Goal: Navigation & Orientation: Find specific page/section

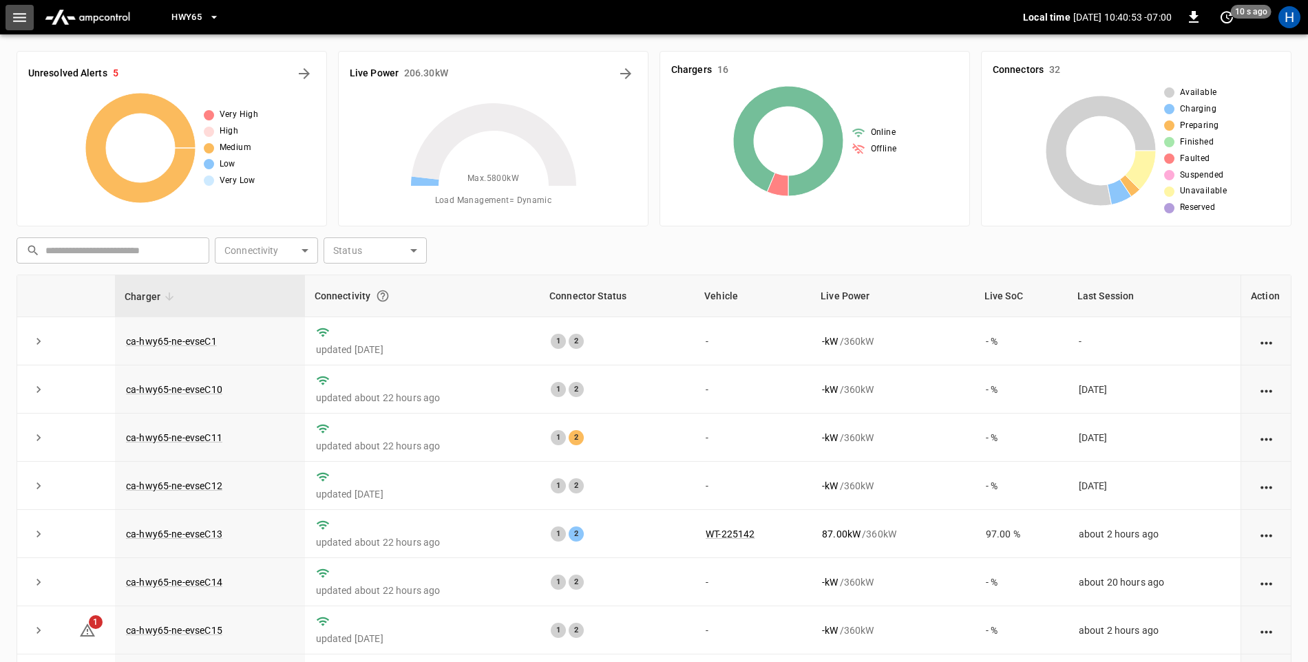
click at [10, 12] on button "button" at bounding box center [20, 17] width 28 height 25
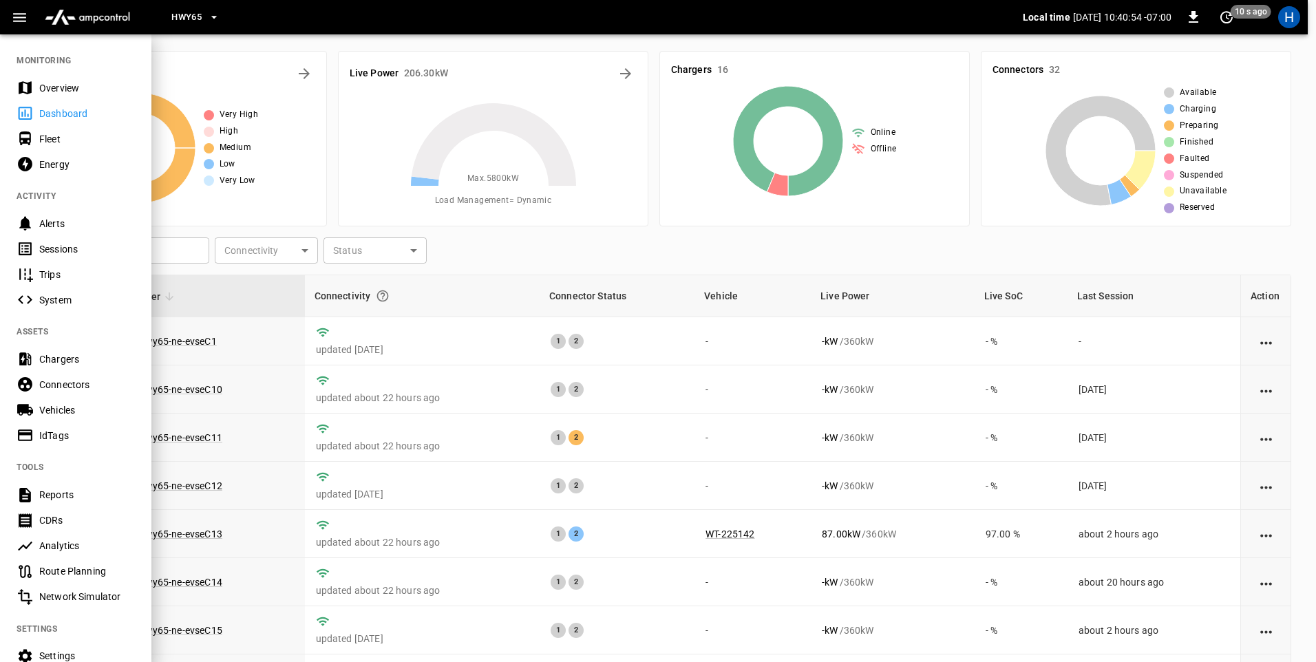
click at [85, 250] on div "Sessions" at bounding box center [87, 249] width 96 height 14
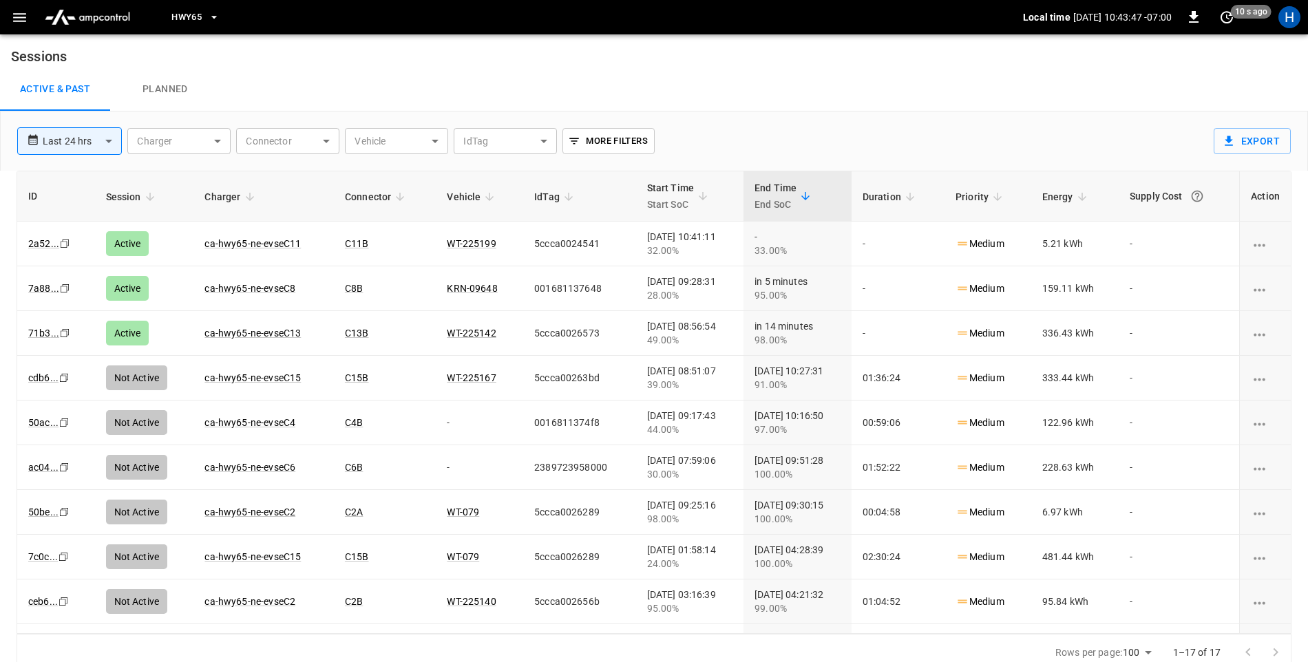
click at [25, 24] on icon "button" at bounding box center [19, 17] width 17 height 17
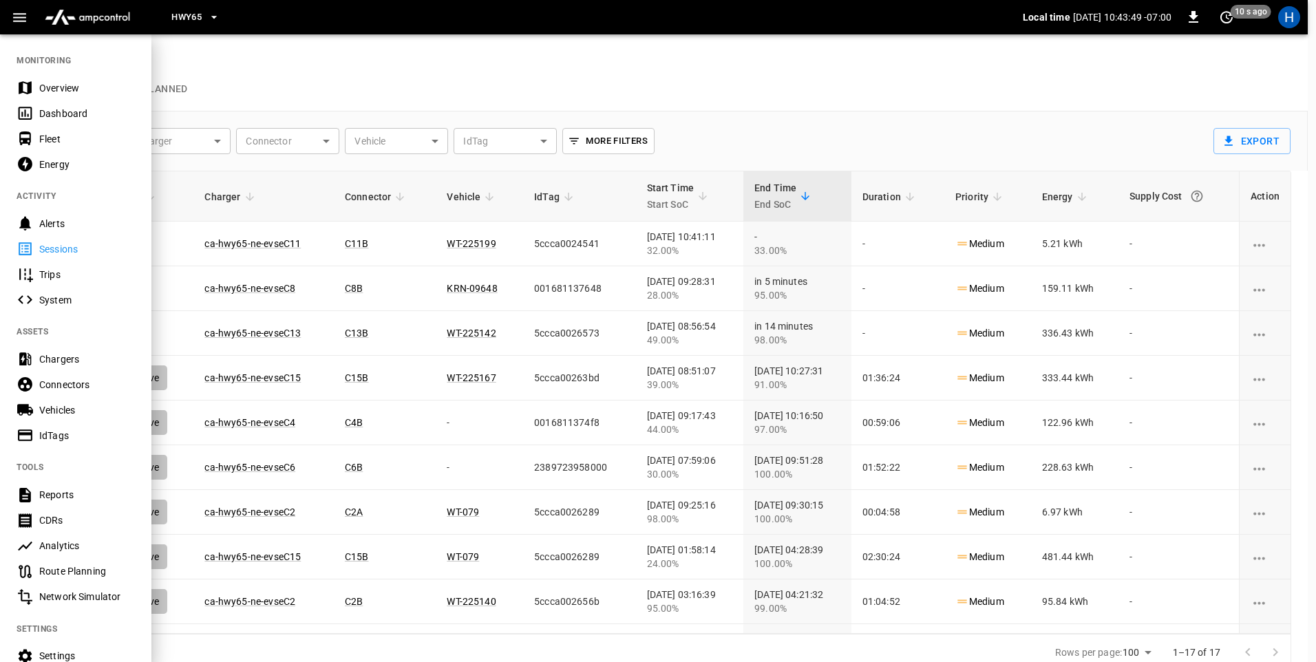
click at [50, 116] on div "Dashboard" at bounding box center [87, 114] width 96 height 14
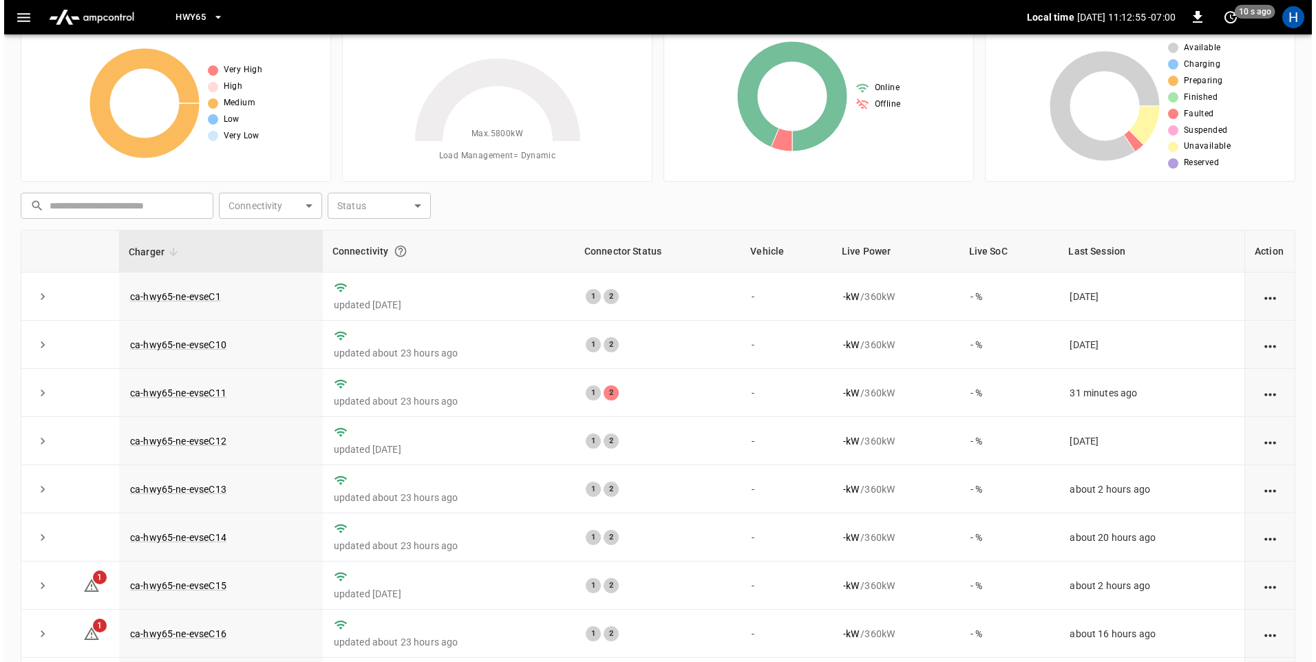
scroll to position [69, 0]
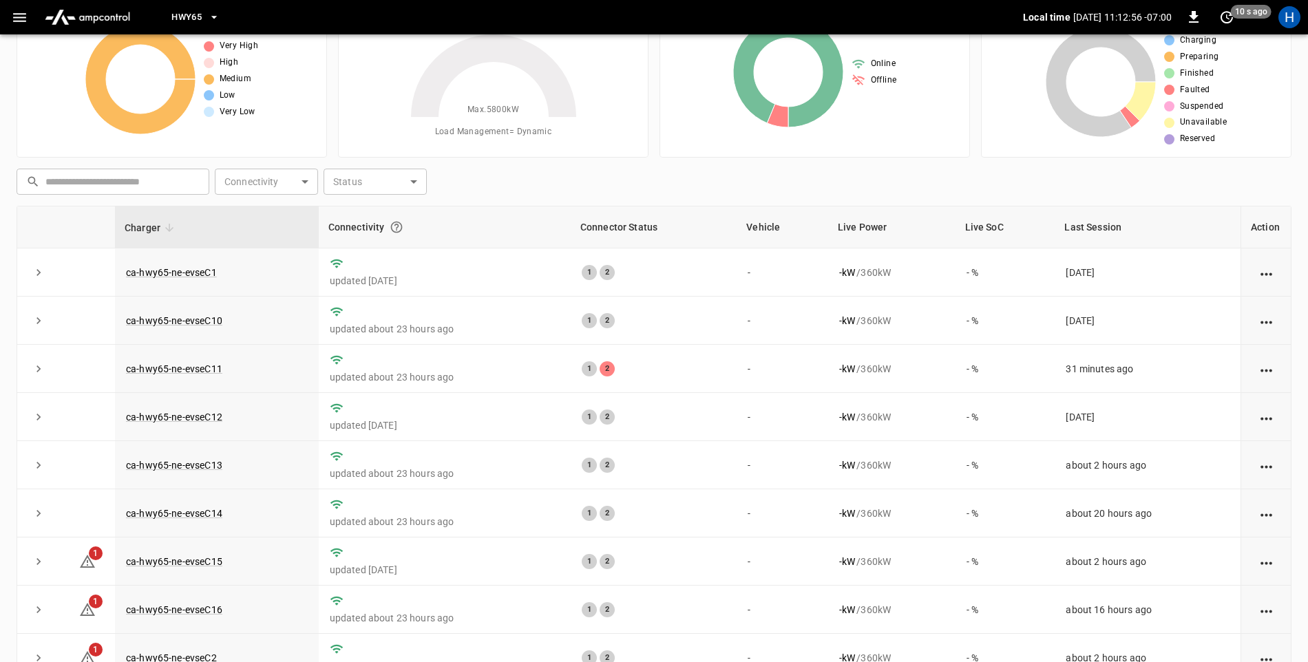
click at [218, 15] on icon "button" at bounding box center [214, 17] width 14 height 14
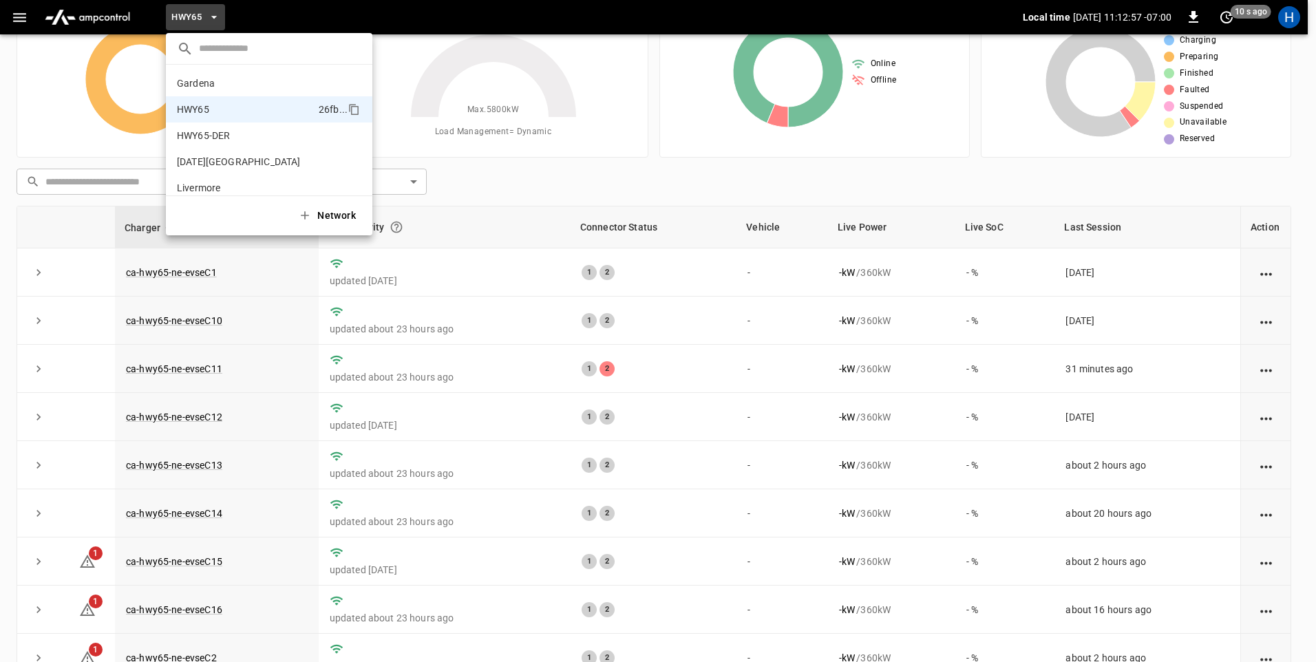
scroll to position [22, 0]
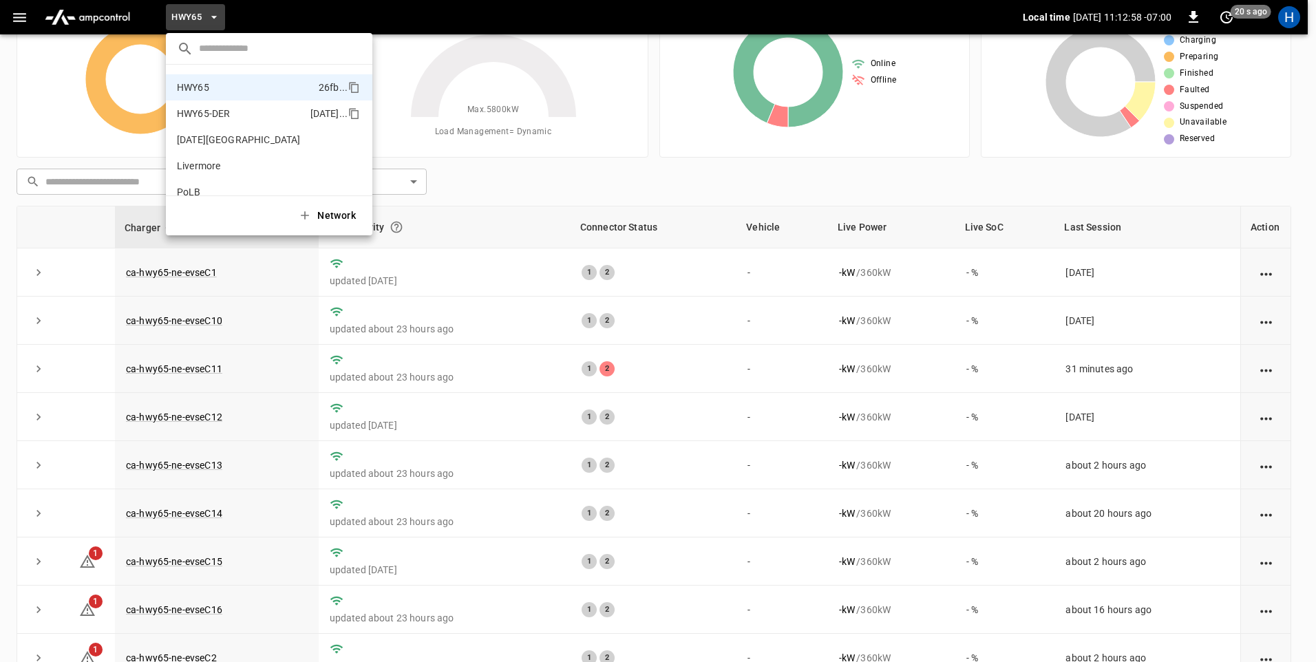
click at [248, 114] on p "HWY65-DER" at bounding box center [241, 114] width 128 height 14
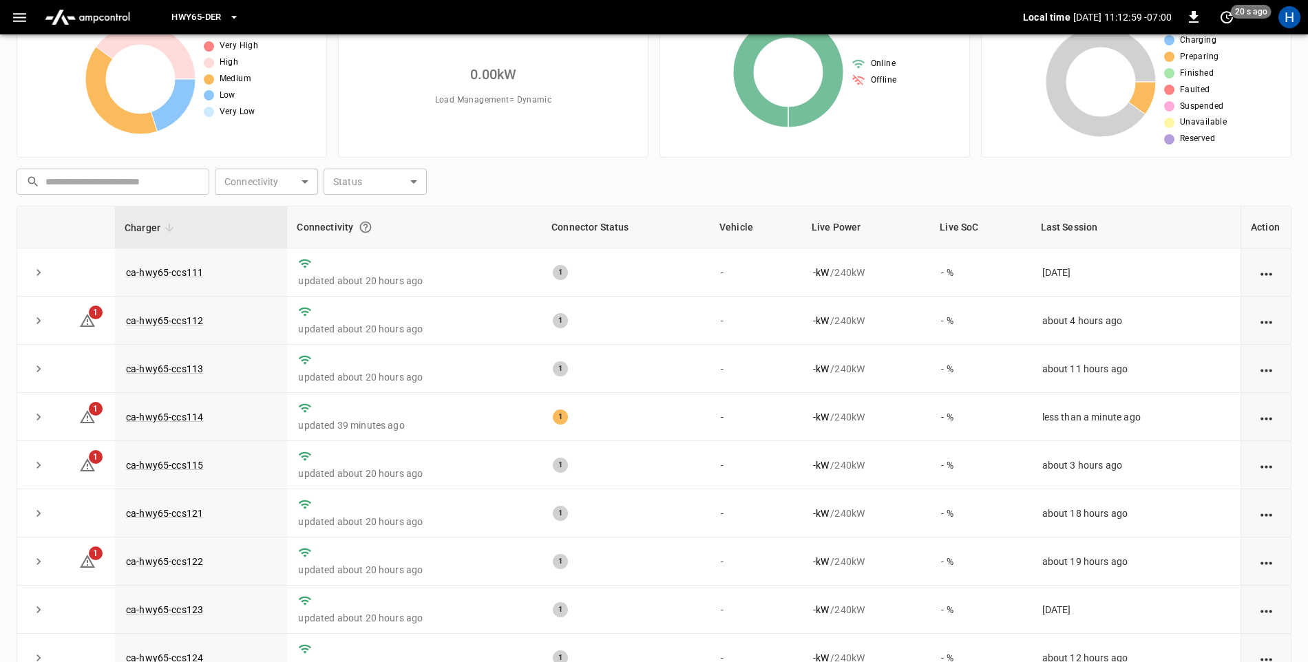
click at [218, 25] on button "HWY65-DER" at bounding box center [205, 17] width 78 height 27
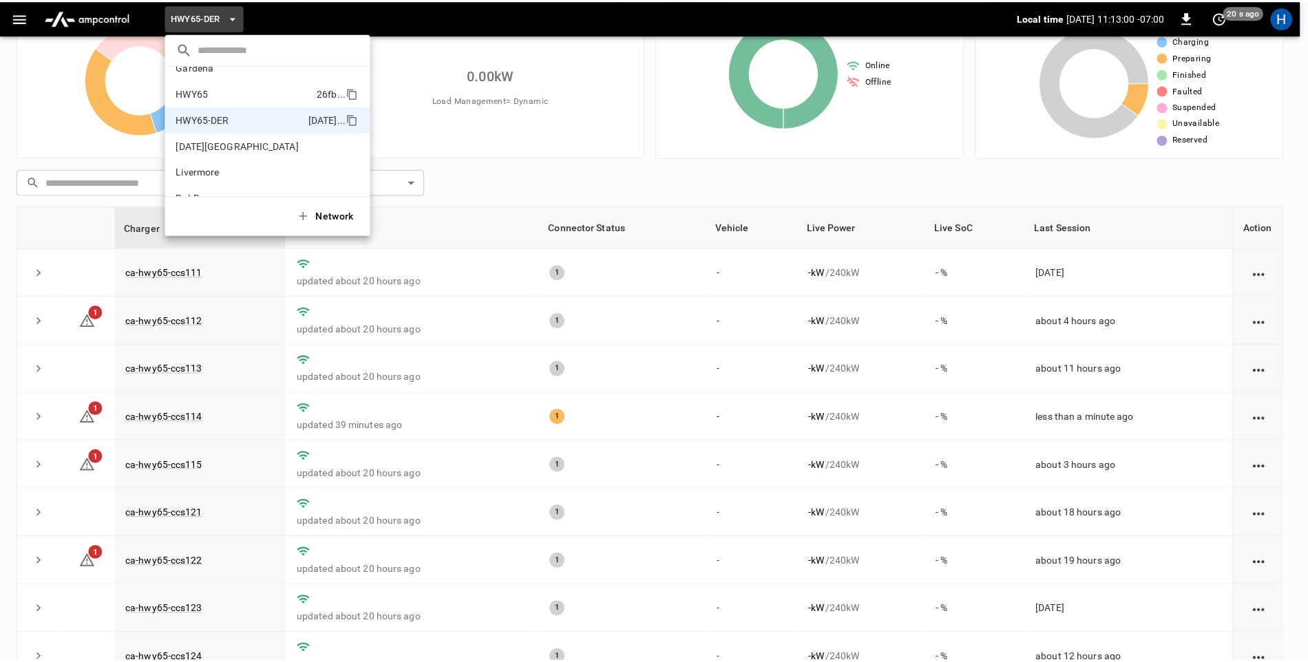
scroll to position [0, 0]
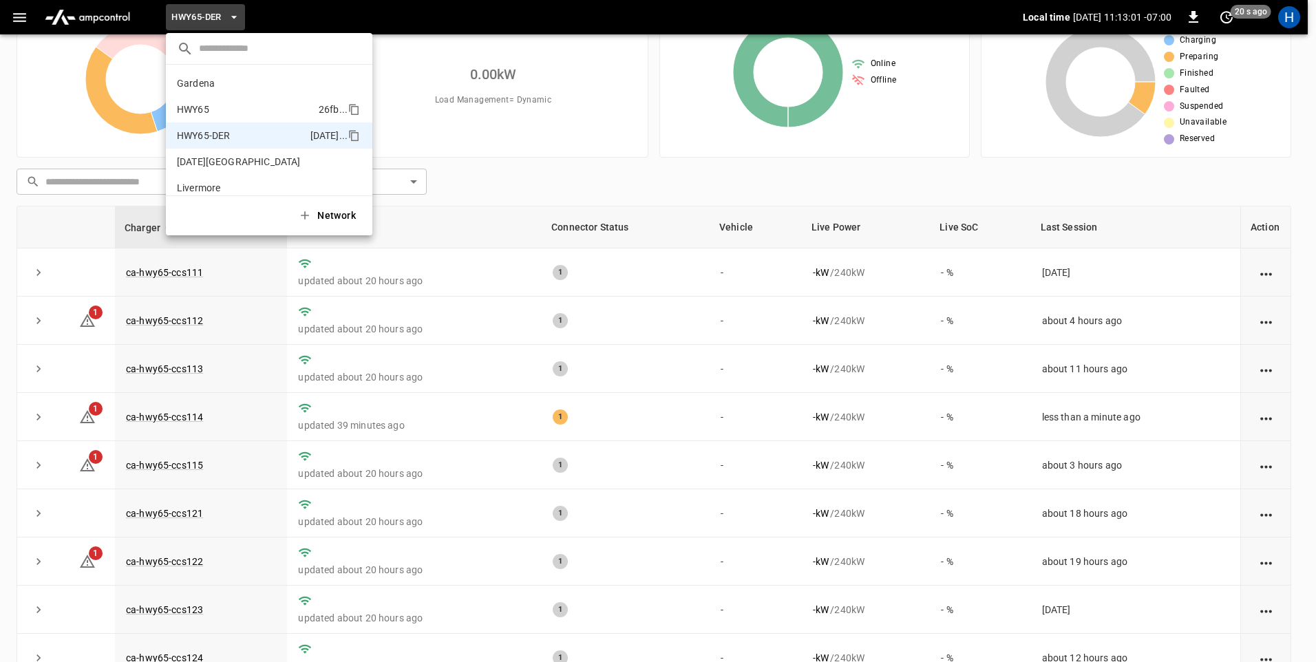
click at [237, 102] on li "HWY65 26fb ..." at bounding box center [269, 109] width 207 height 26
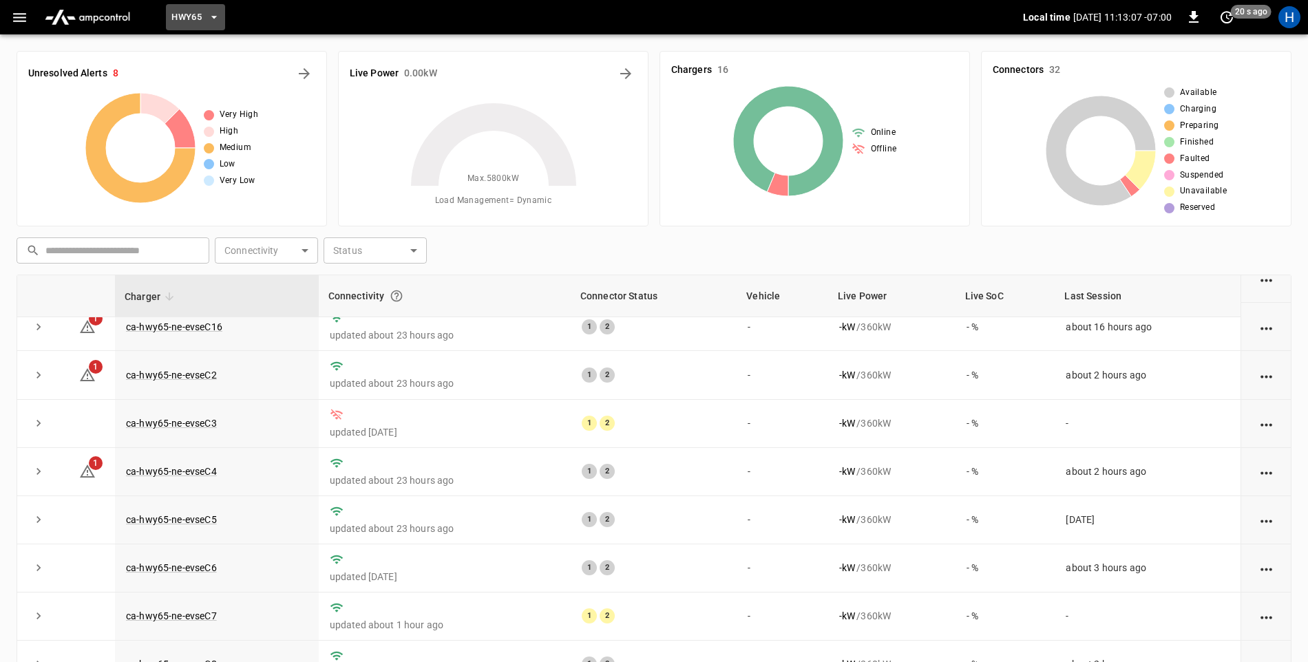
click at [215, 20] on icon "button" at bounding box center [214, 17] width 14 height 14
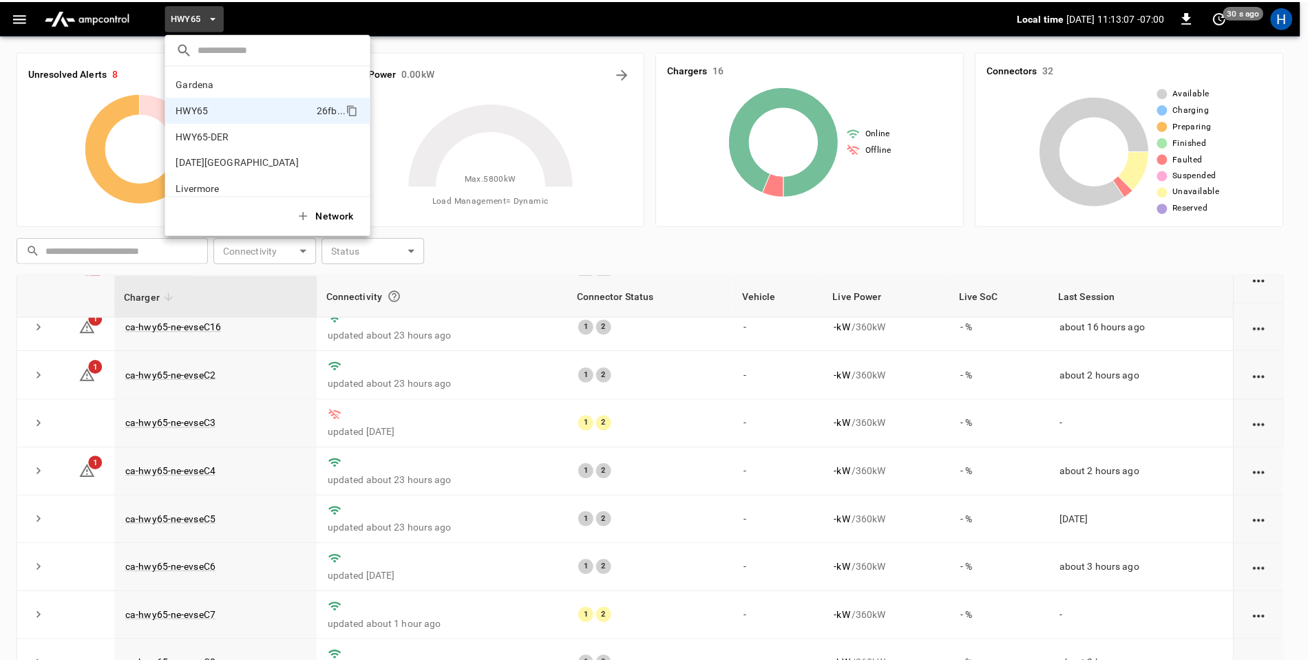
scroll to position [22, 0]
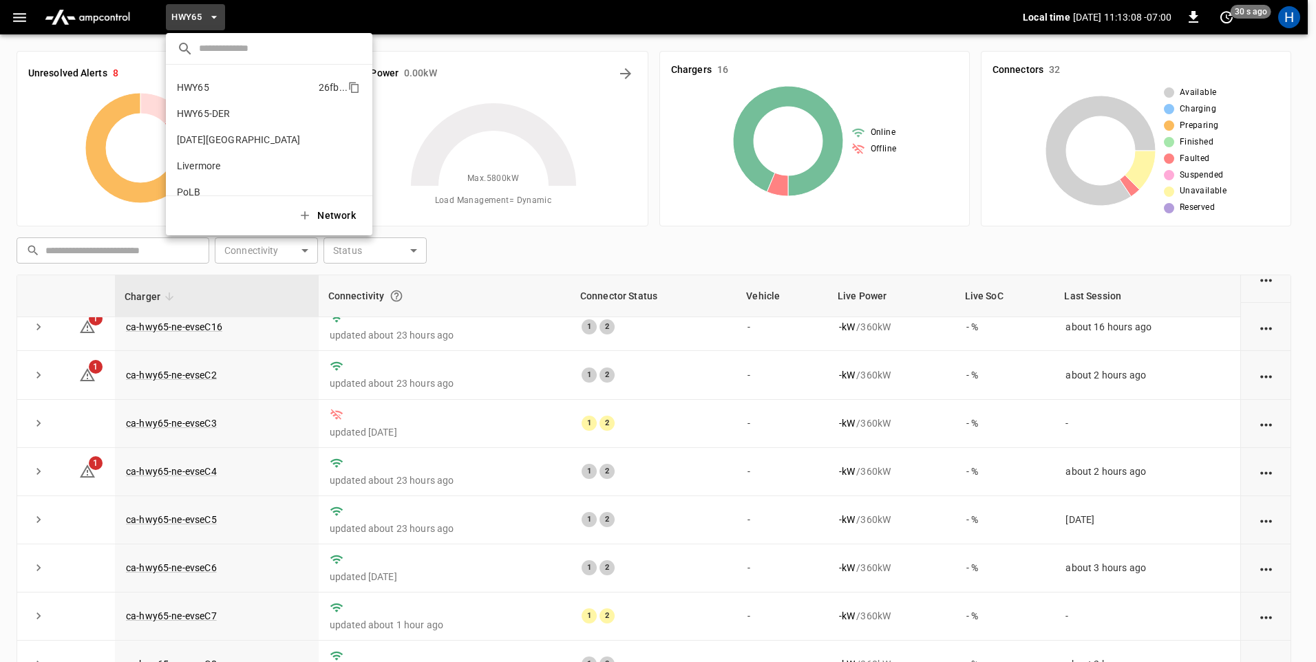
click at [238, 94] on p "HWY65" at bounding box center [245, 88] width 136 height 14
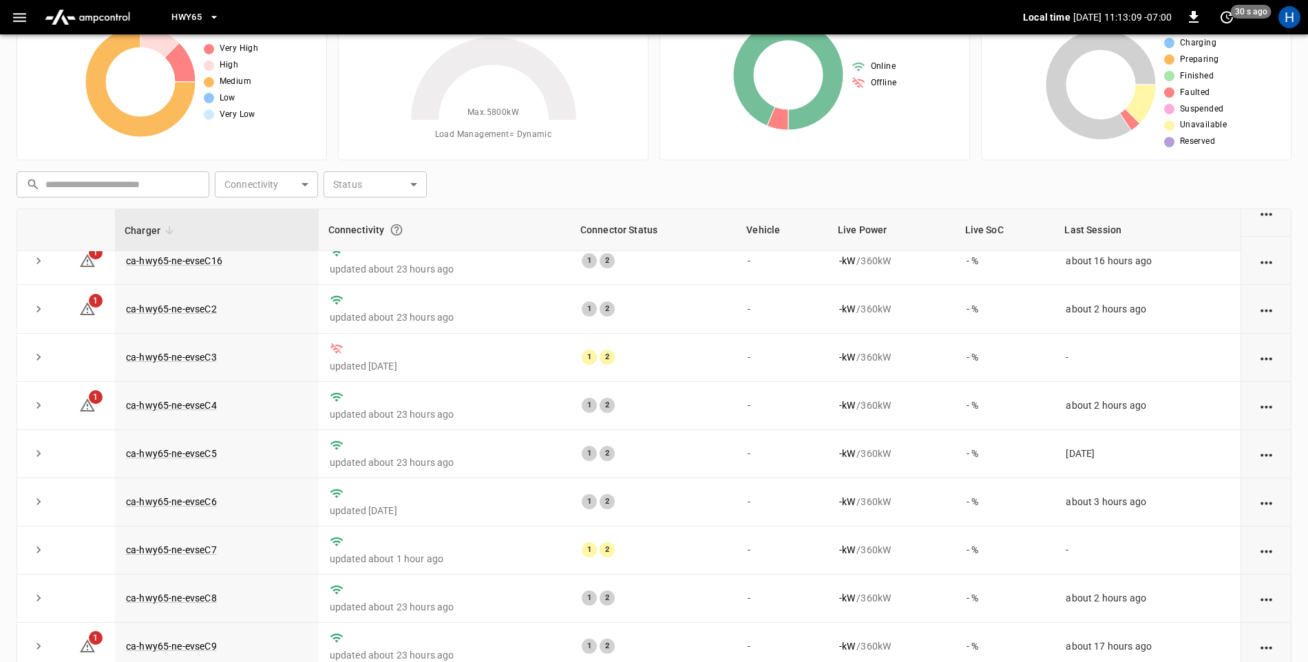
scroll to position [129, 0]
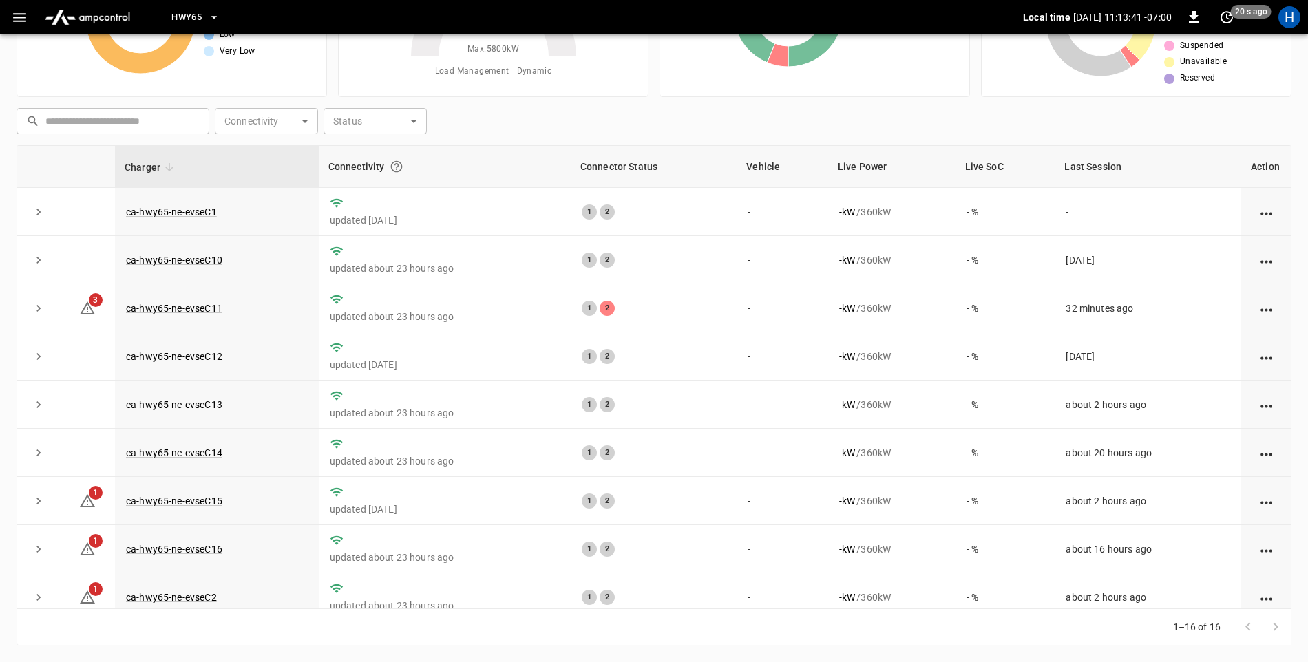
click at [25, 19] on icon "button" at bounding box center [19, 17] width 17 height 17
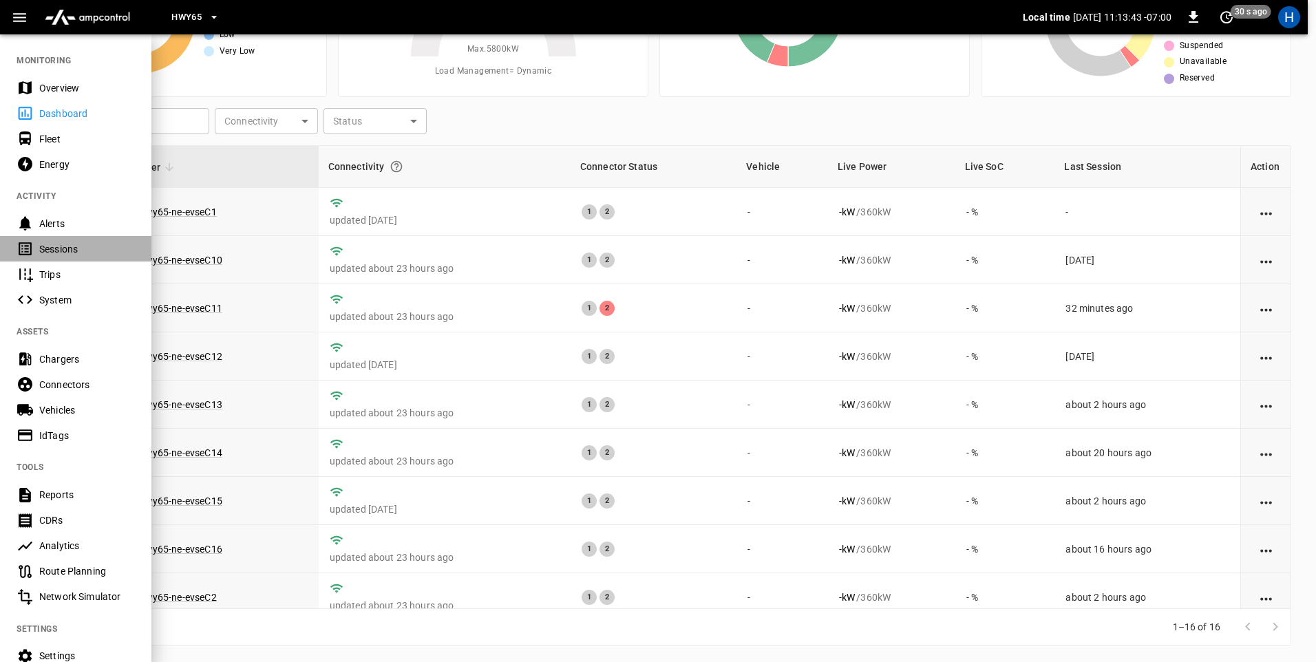
click at [87, 244] on div "Sessions" at bounding box center [87, 249] width 96 height 14
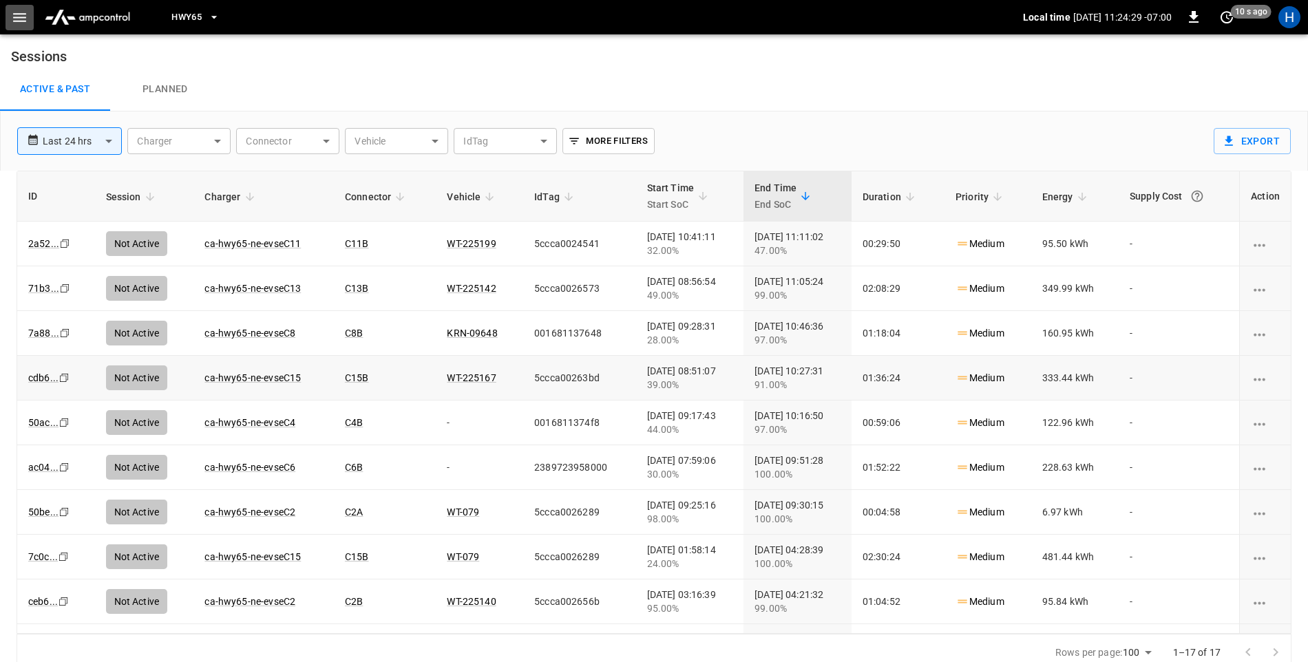
click at [23, 17] on icon "button" at bounding box center [19, 17] width 13 height 9
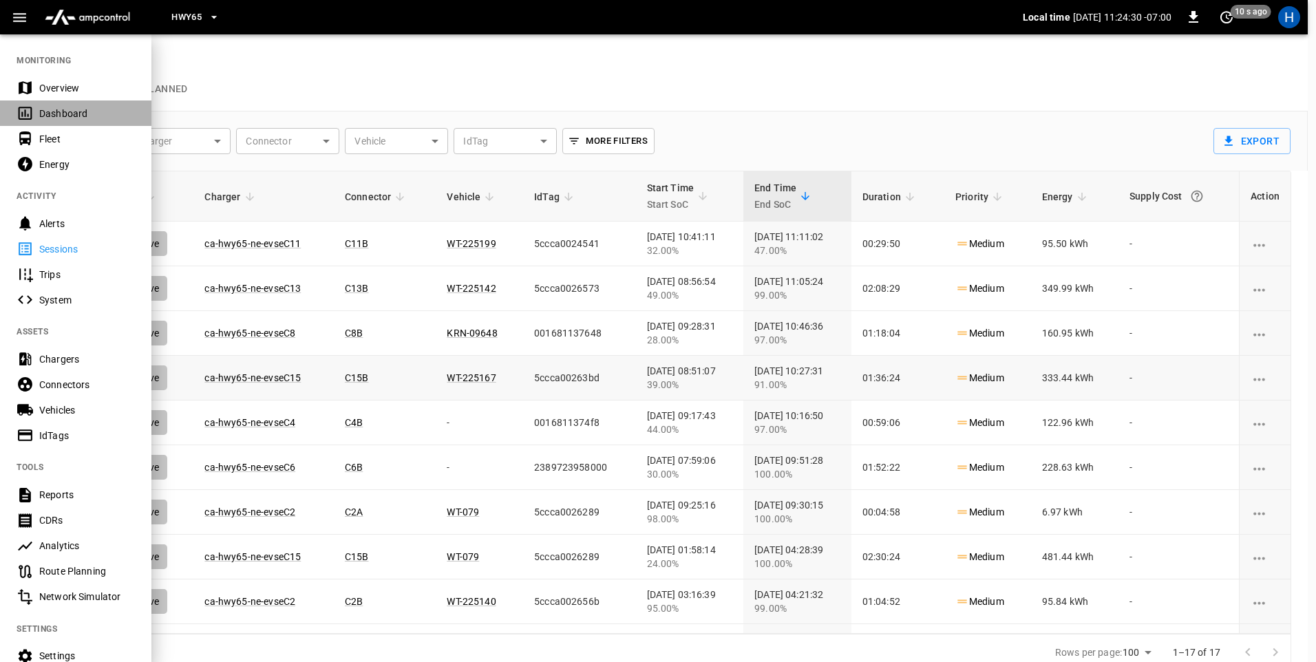
click at [63, 113] on div "Dashboard" at bounding box center [87, 114] width 96 height 14
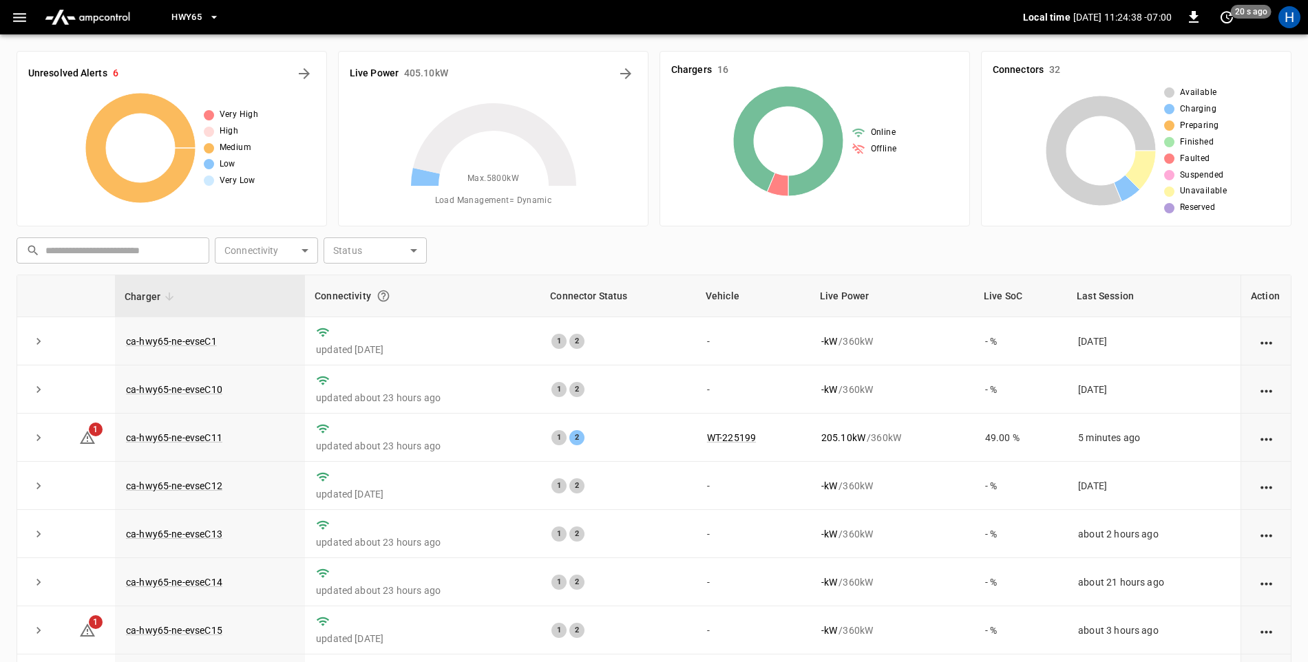
click at [213, 23] on icon "button" at bounding box center [214, 17] width 14 height 14
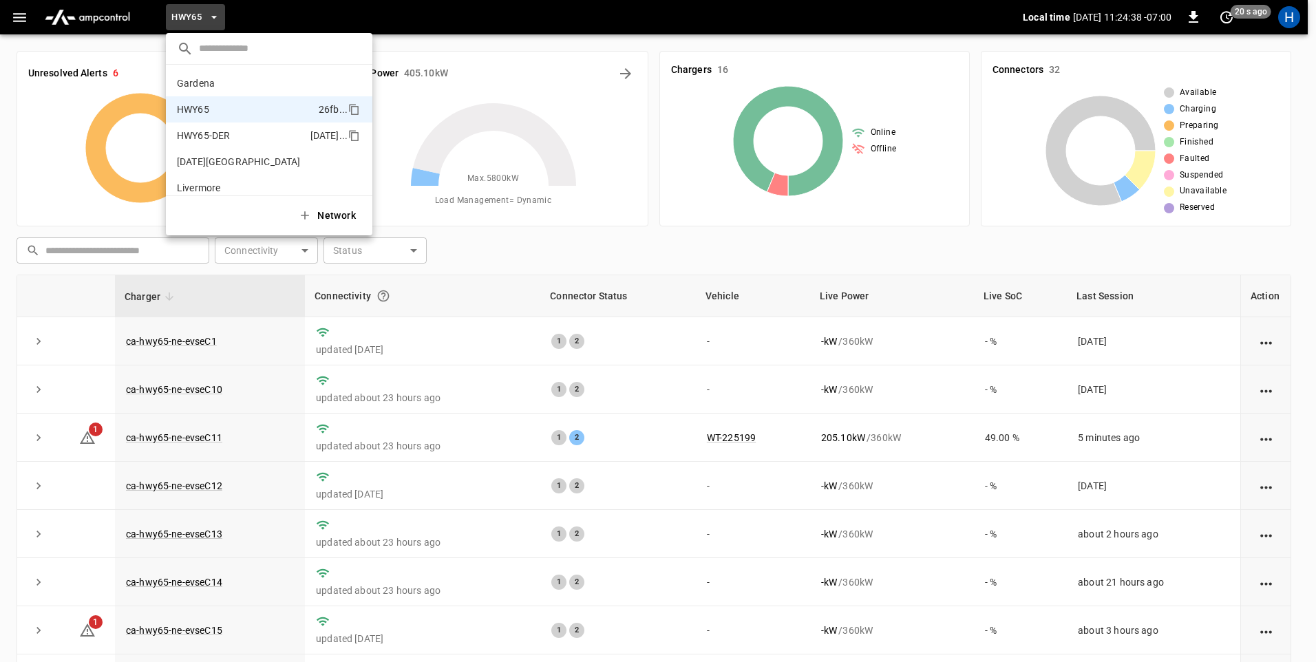
scroll to position [22, 0]
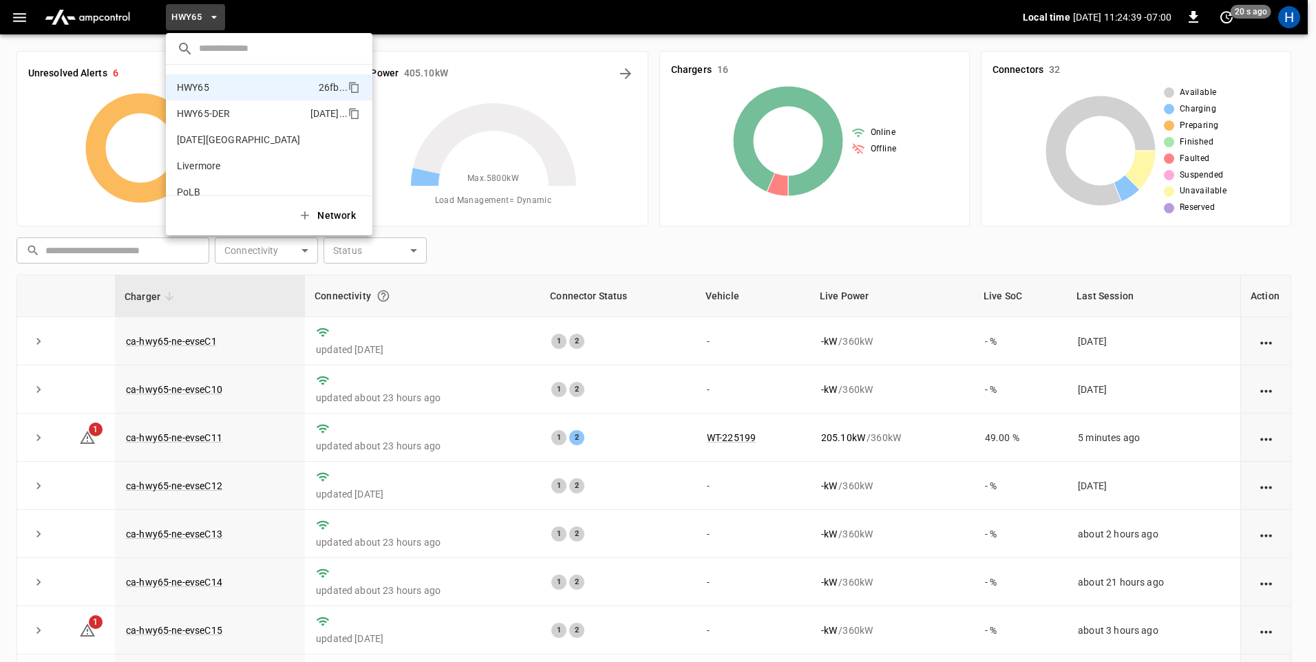
click at [240, 109] on p "HWY65-DER" at bounding box center [241, 114] width 128 height 14
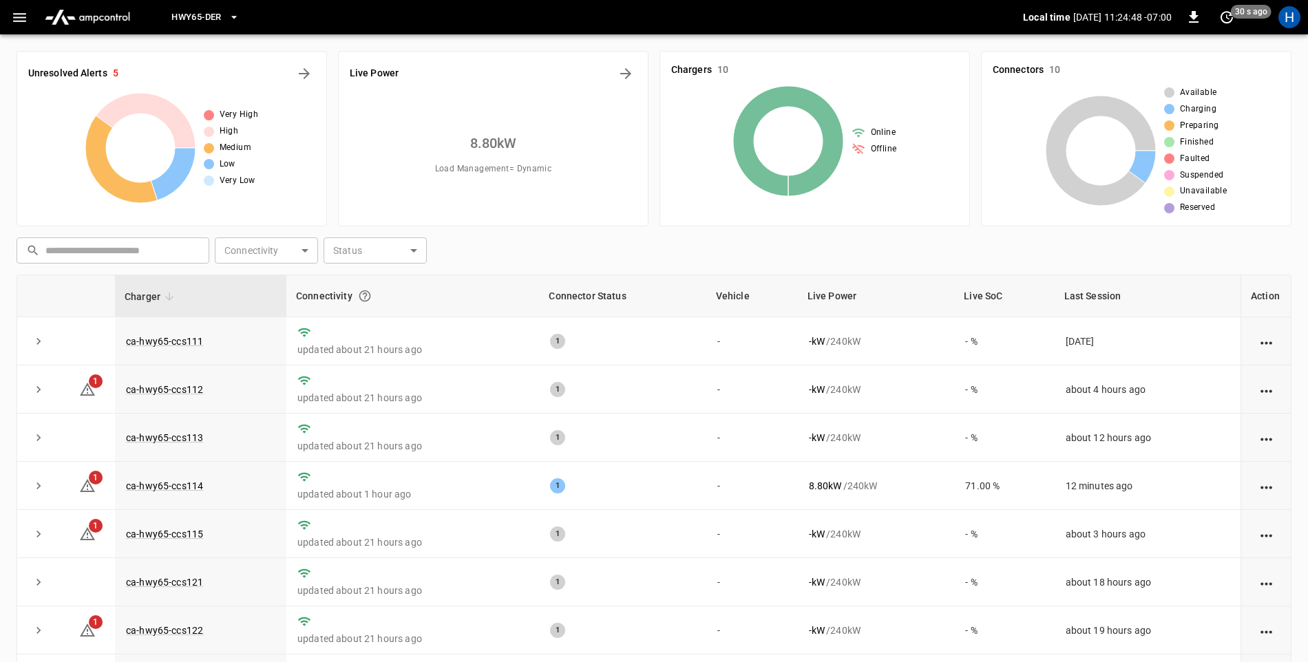
click at [238, 14] on icon "button" at bounding box center [234, 17] width 14 height 14
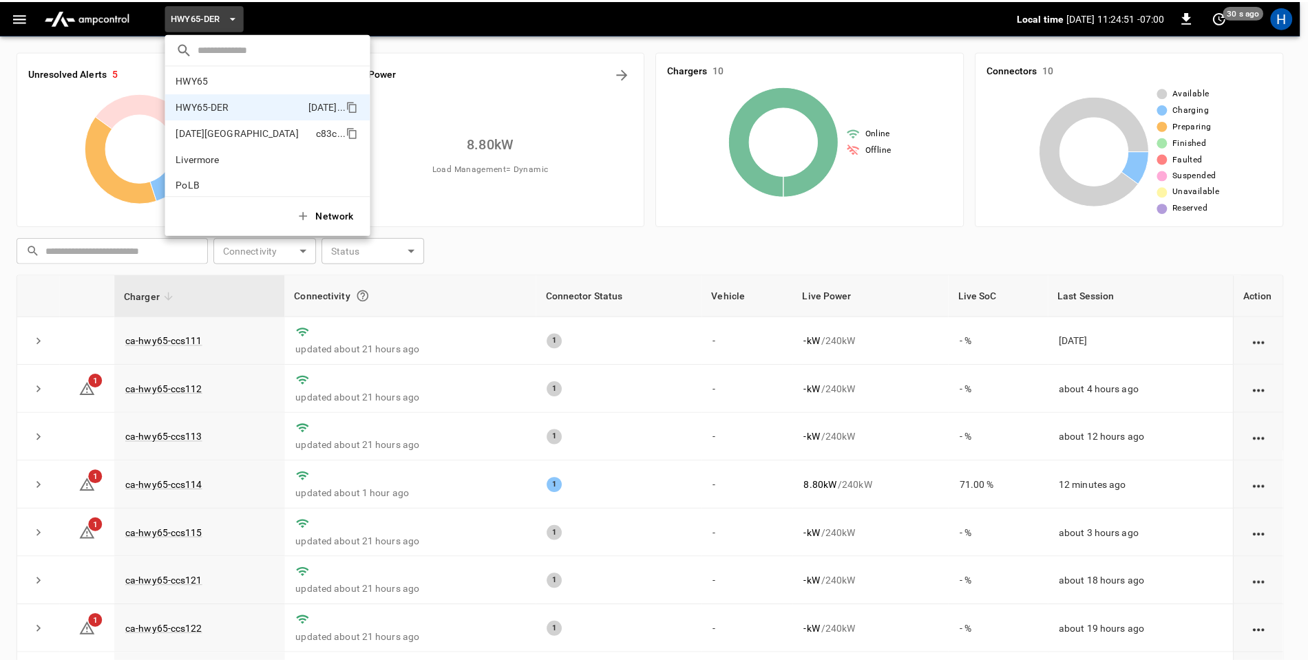
scroll to position [0, 0]
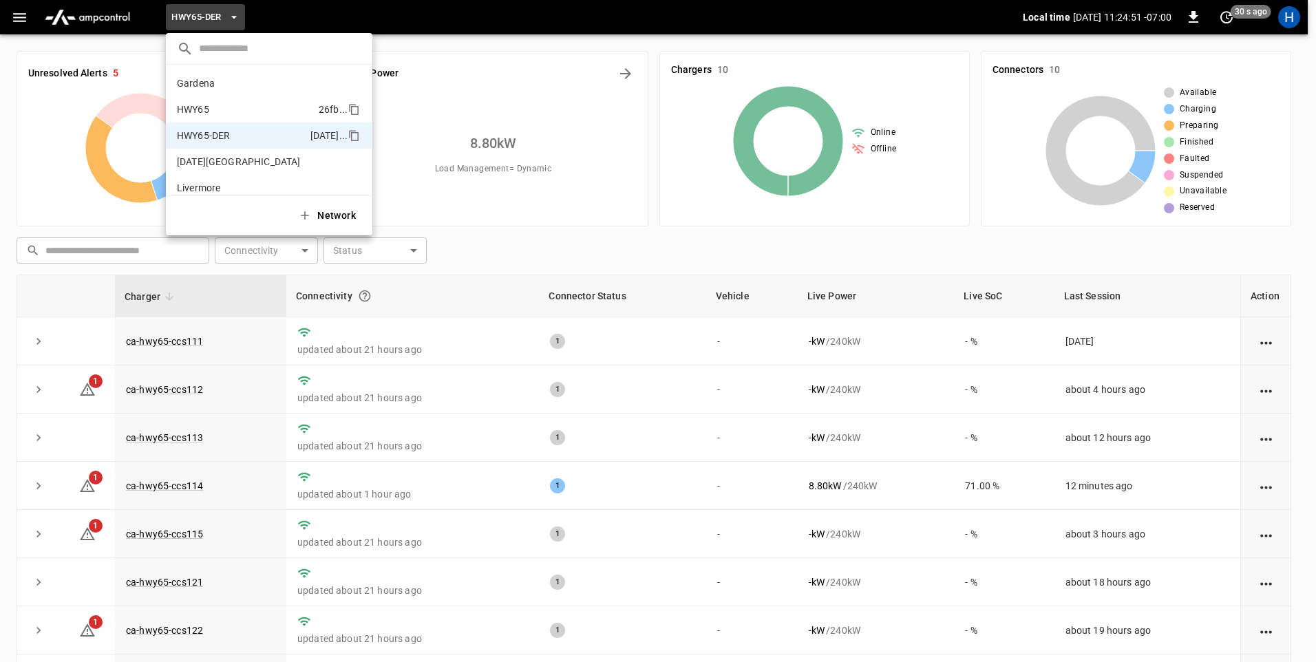
click at [251, 104] on p "HWY65" at bounding box center [245, 110] width 136 height 14
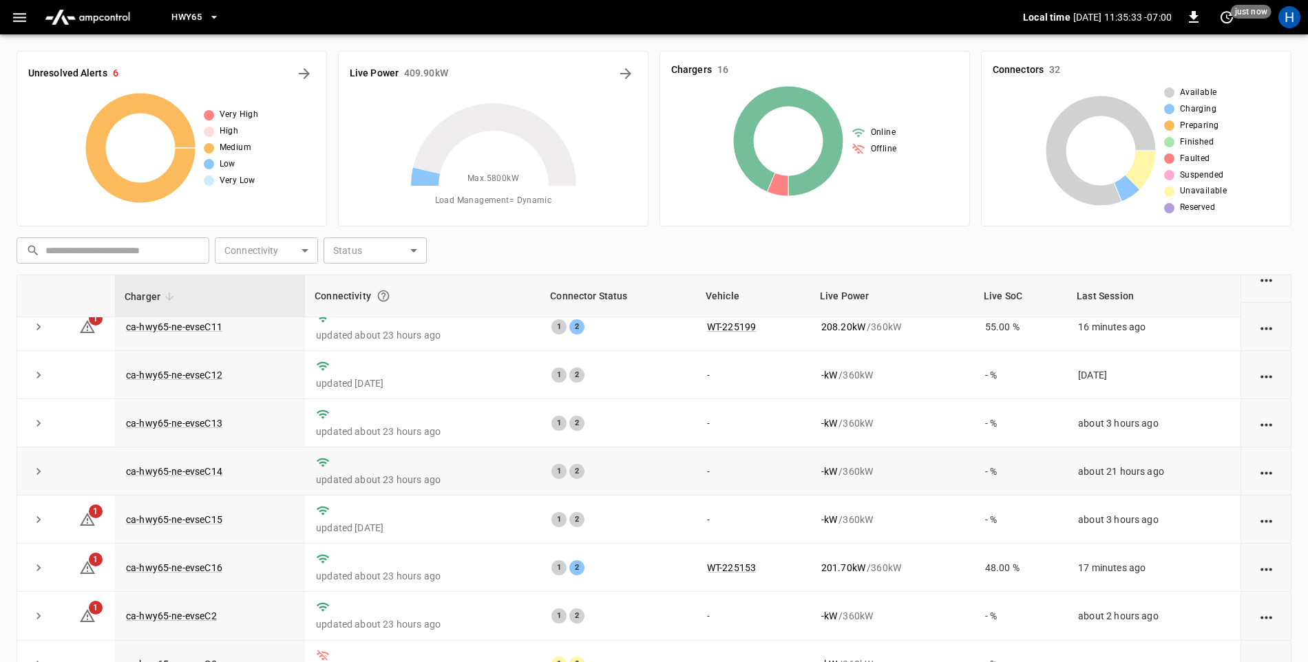
scroll to position [87, 0]
